Goal: Task Accomplishment & Management: Use online tool/utility

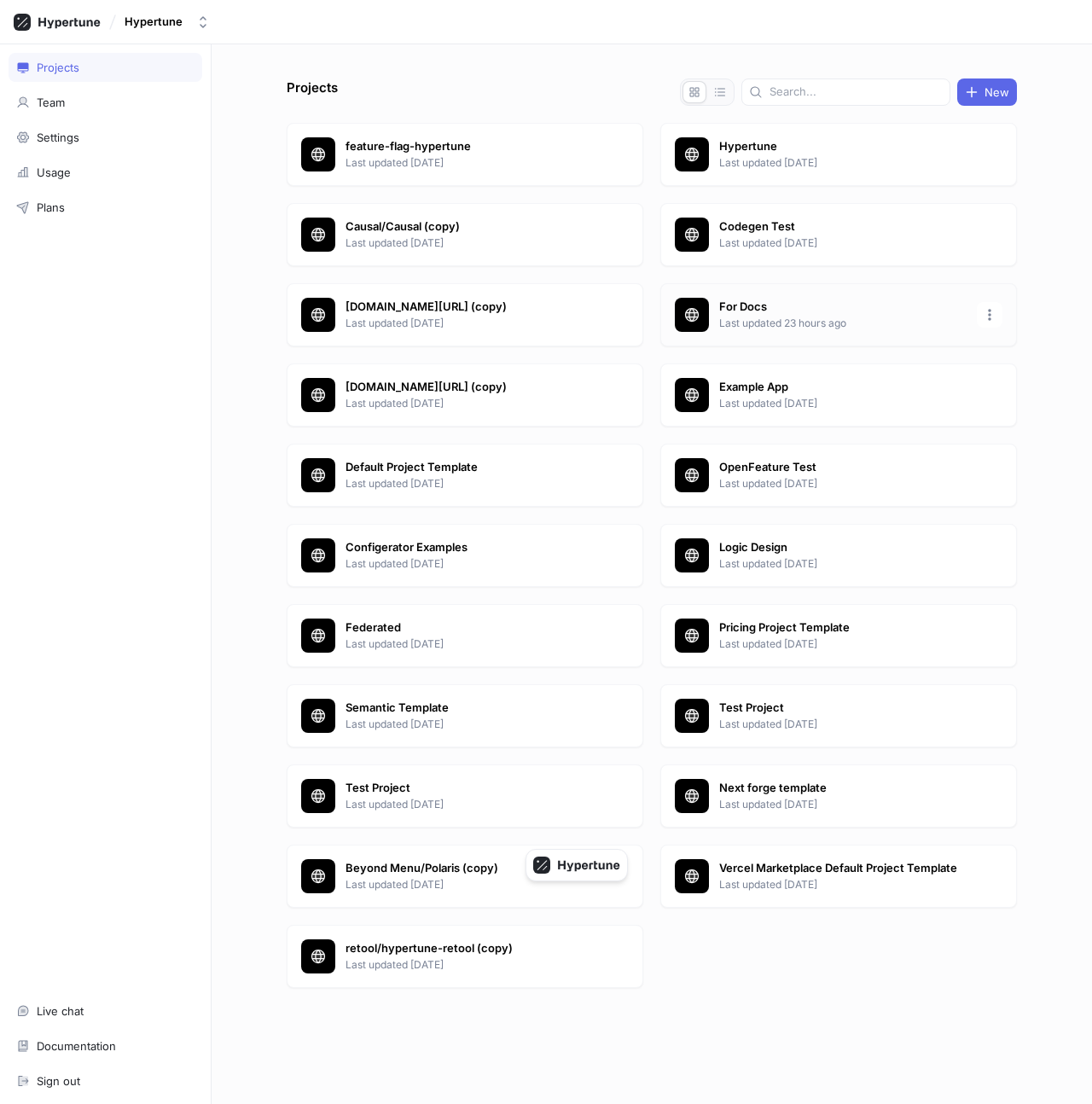
click at [745, 306] on p "For Docs" at bounding box center [843, 307] width 248 height 17
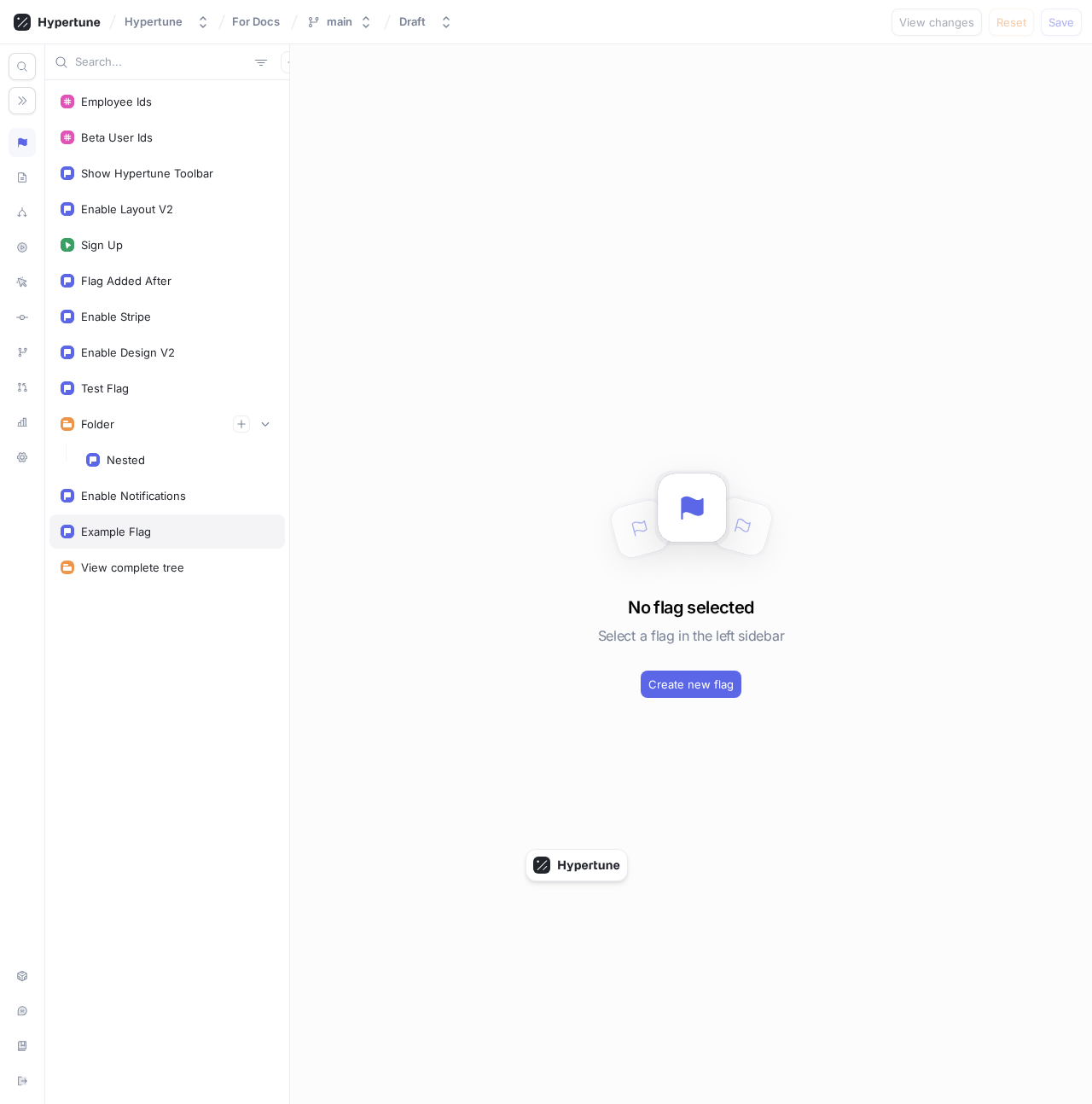
click at [155, 521] on div "Example Flag" at bounding box center [167, 531] width 236 height 34
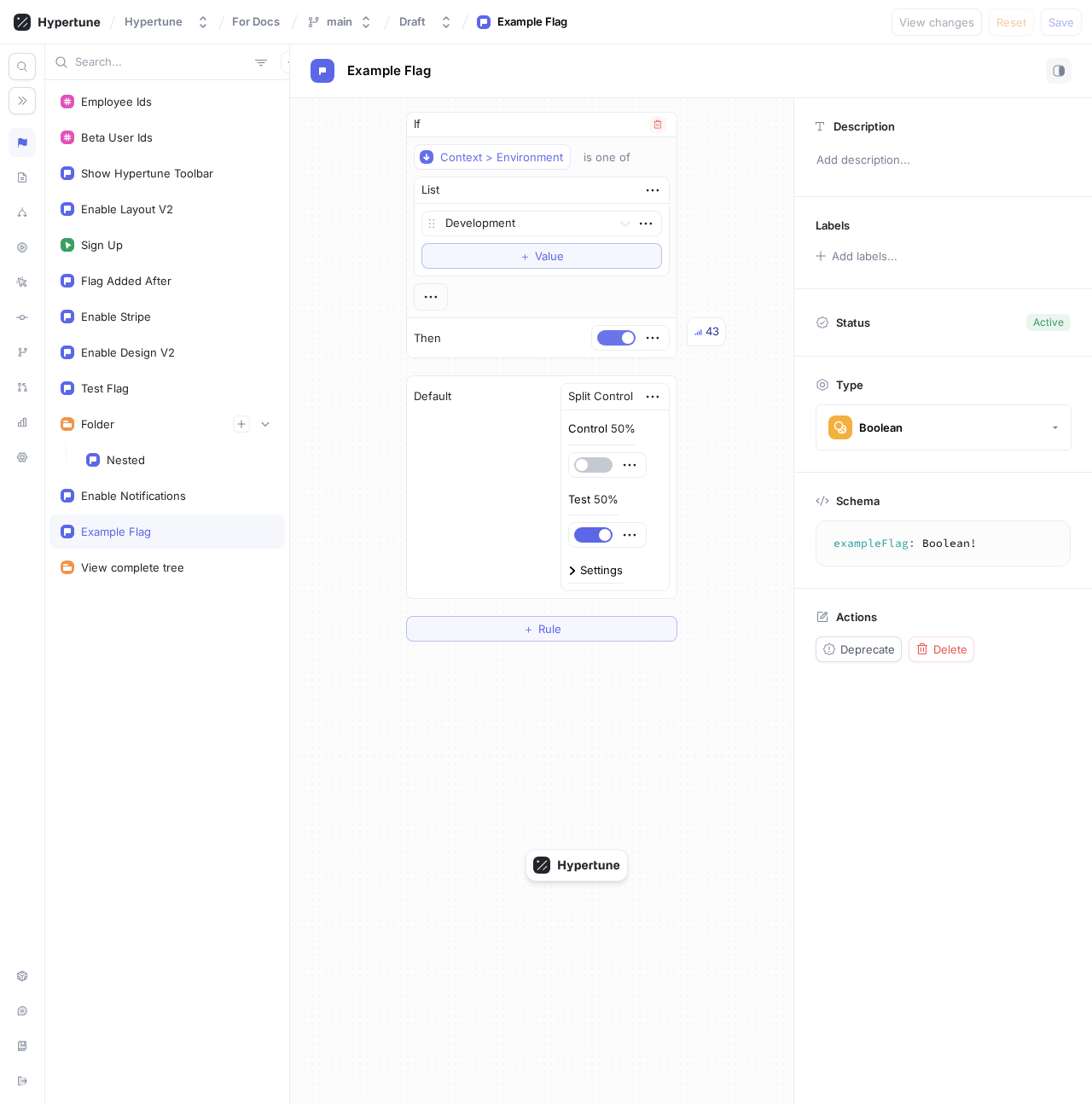
click at [624, 337] on span "button" at bounding box center [628, 337] width 12 height 12
click at [1065, 30] on button "Save" at bounding box center [1061, 22] width 41 height 27
click at [142, 458] on div "Nested" at bounding box center [126, 459] width 38 height 14
type textarea "nested: Boolean!"
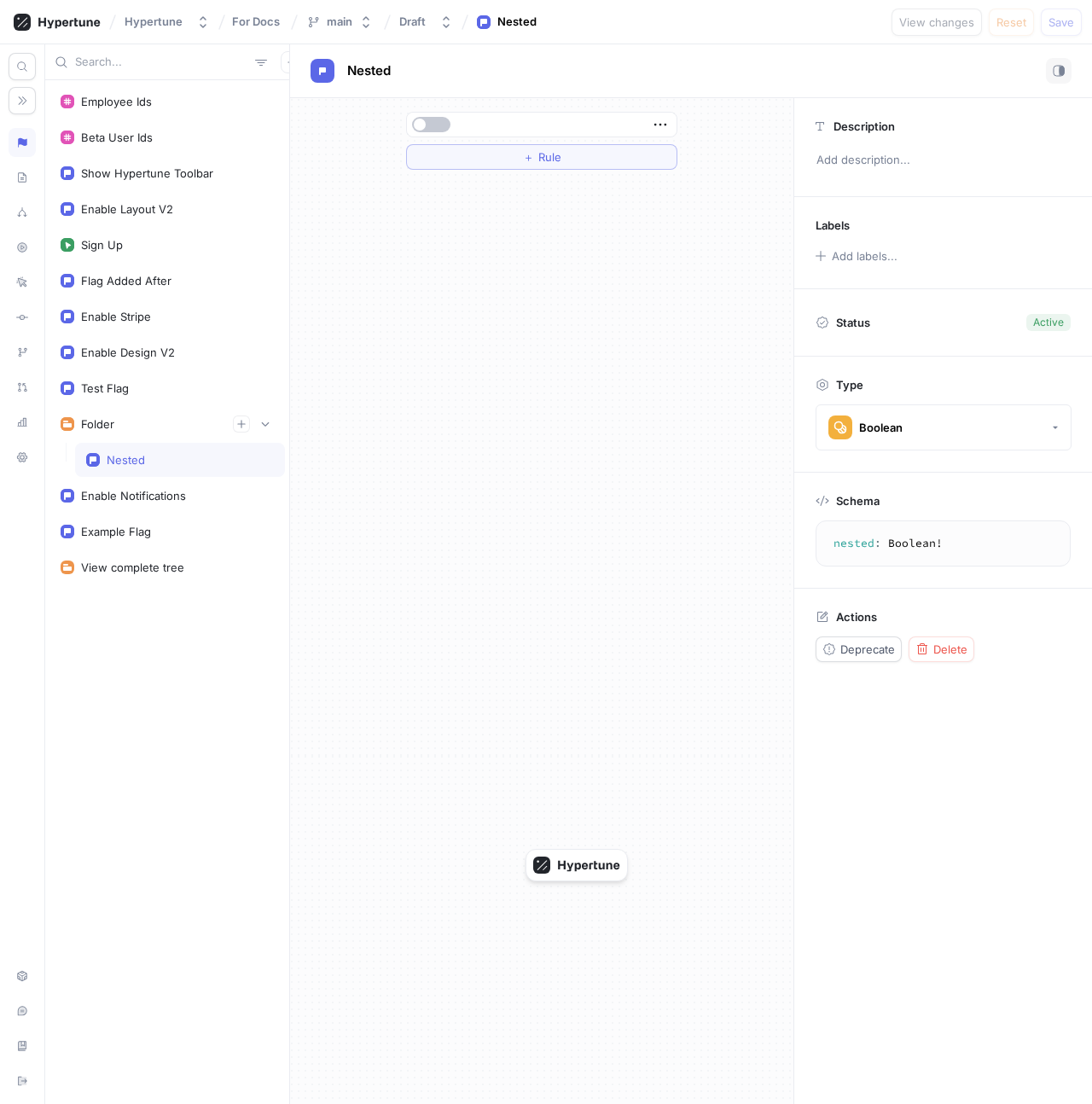
click at [435, 132] on div at bounding box center [542, 125] width 270 height 24
click at [467, 160] on button "＋ Rule" at bounding box center [542, 157] width 271 height 26
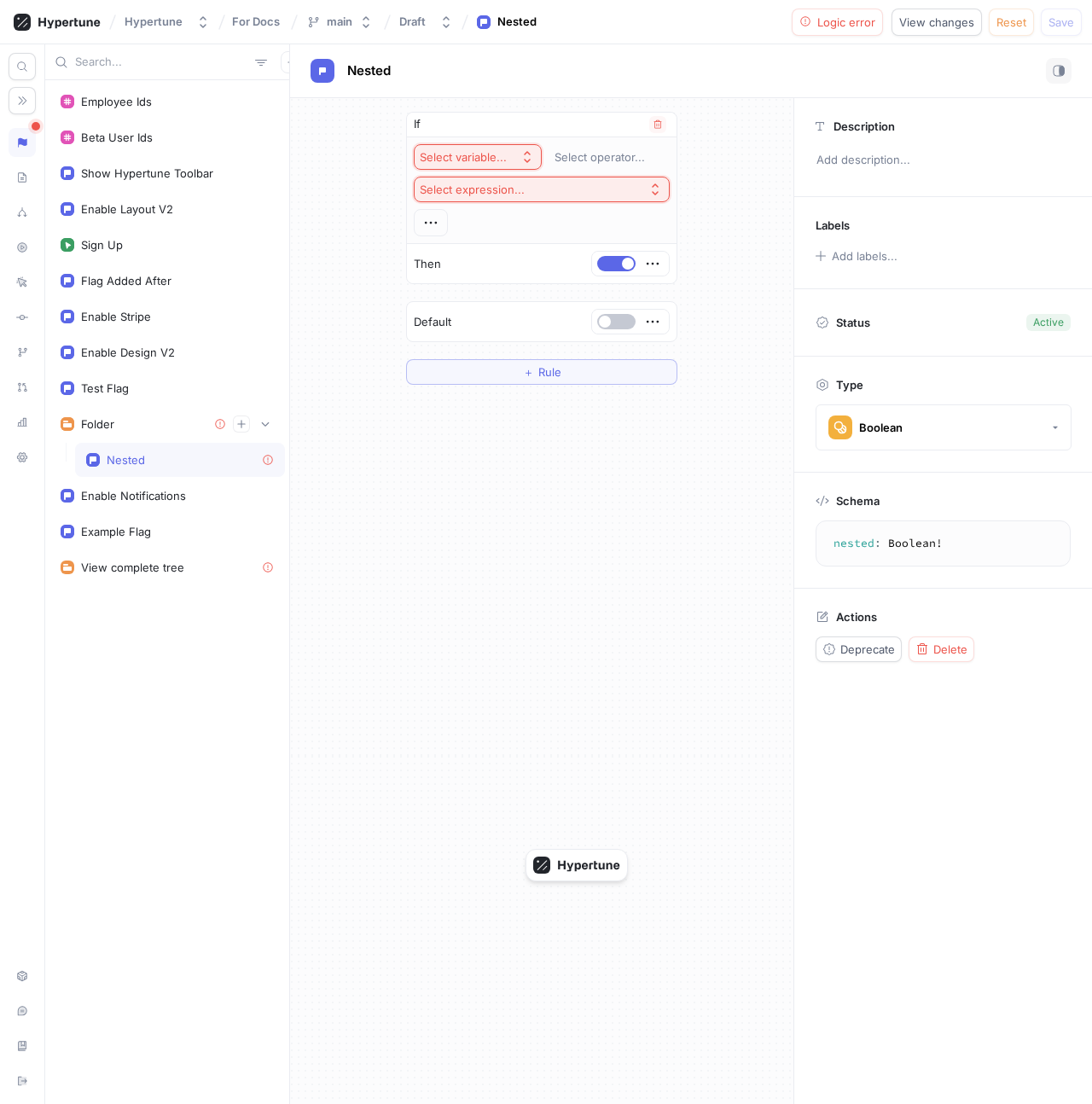
click at [499, 153] on div "Select variable..." at bounding box center [464, 158] width 87 height 15
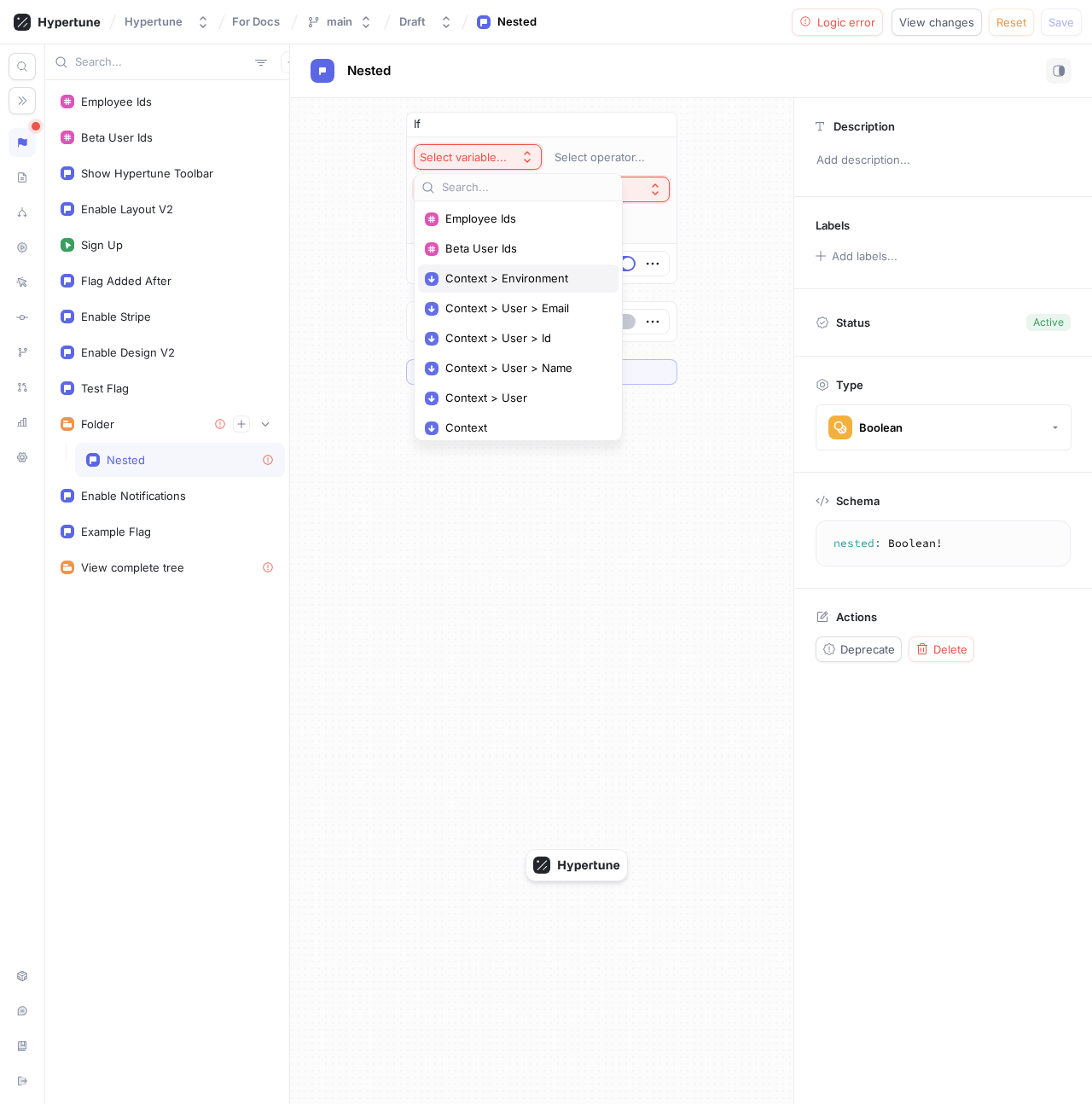
click at [517, 280] on span "Context > Environment" at bounding box center [524, 279] width 158 height 15
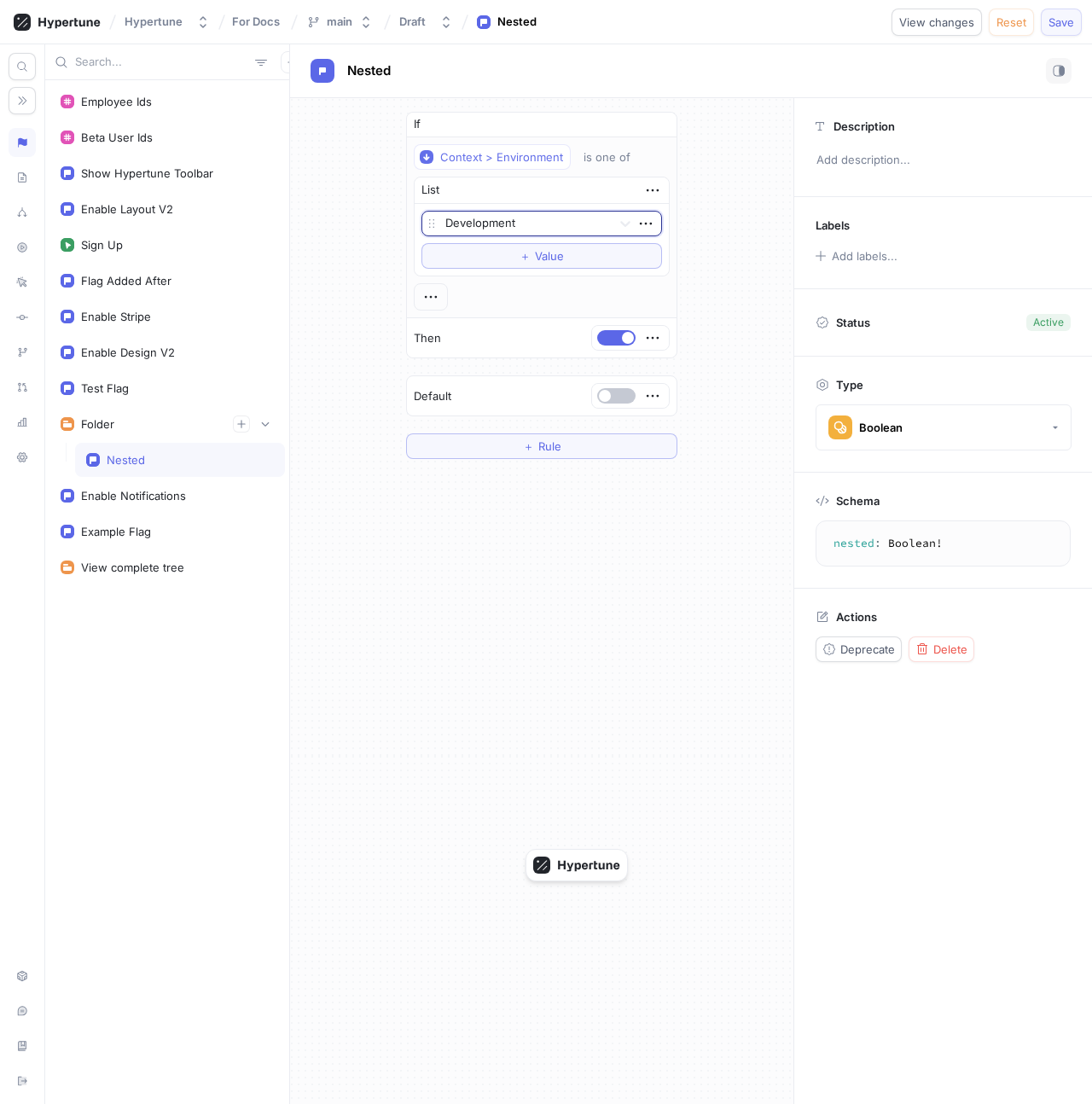
click at [1052, 21] on span "Save" at bounding box center [1061, 22] width 26 height 10
click at [618, 331] on button "button" at bounding box center [617, 338] width 38 height 15
click at [1054, 30] on button "Save" at bounding box center [1061, 22] width 41 height 27
click at [613, 336] on button "button" at bounding box center [617, 338] width 38 height 15
click at [1052, 29] on button "Save" at bounding box center [1061, 22] width 41 height 27
